Goal: Transaction & Acquisition: Purchase product/service

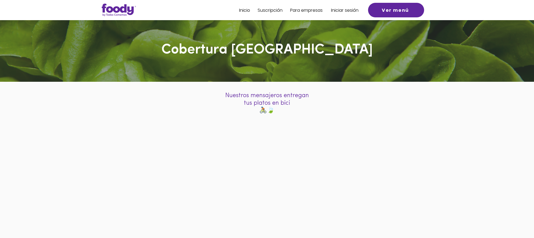
click at [245, 11] on span "Inicio" at bounding box center [244, 10] width 11 height 6
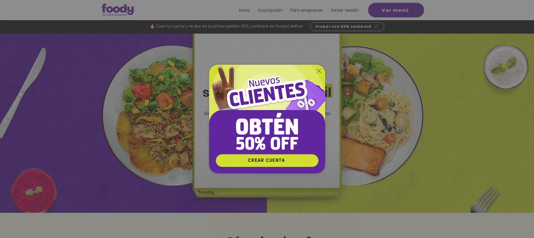
click at [319, 70] on icon "Volver al sitio" at bounding box center [319, 71] width 4 height 4
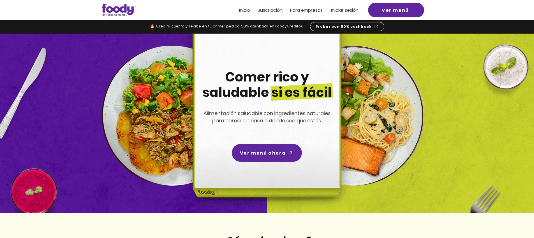
scroll to position [8, 0]
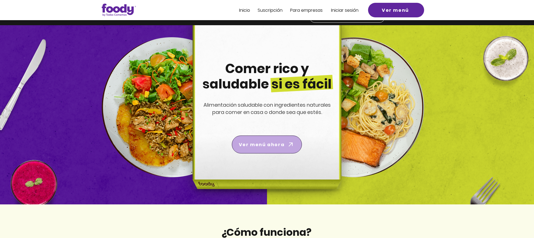
click at [266, 148] on span "Ver menú ahora" at bounding box center [262, 144] width 46 height 7
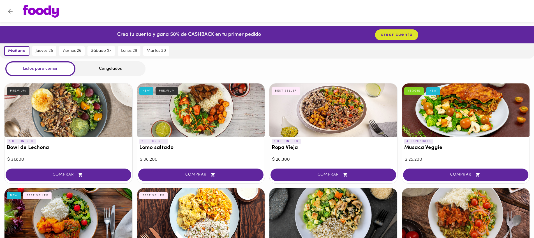
click at [116, 68] on div "Congelados" at bounding box center [110, 68] width 70 height 15
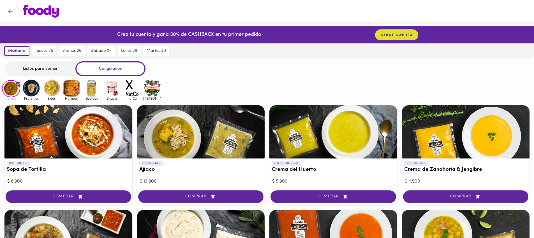
click at [47, 68] on div "Listos para comer" at bounding box center [40, 68] width 70 height 15
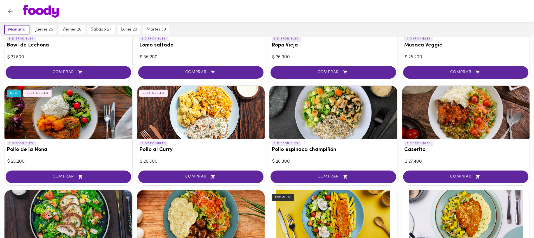
scroll to position [107, 0]
